Goal: Task Accomplishment & Management: Manage account settings

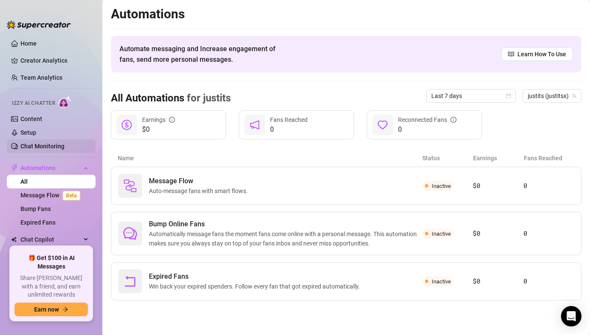
click at [59, 148] on link "Chat Monitoring" at bounding box center [42, 146] width 44 height 7
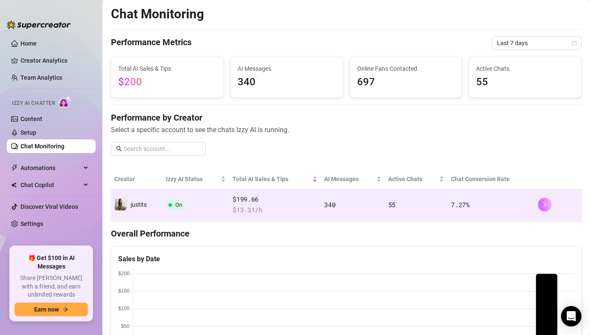
click at [550, 205] on button "button" at bounding box center [545, 205] width 14 height 14
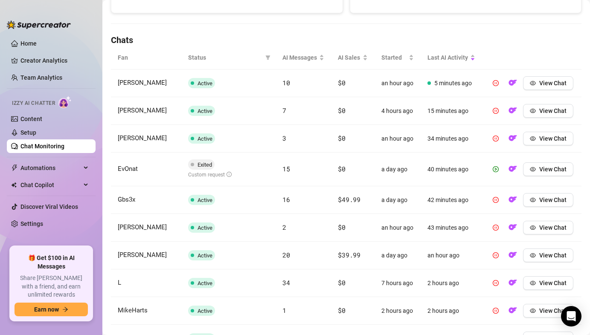
scroll to position [342, 0]
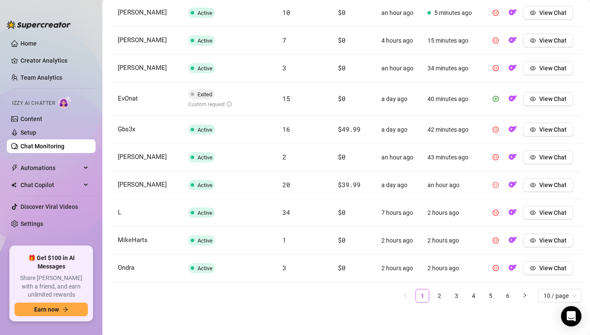
click at [494, 185] on icon "pause-circle" at bounding box center [496, 185] width 6 height 6
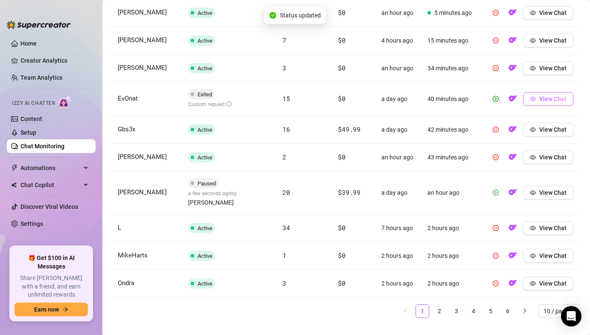
click at [549, 104] on button "View Chat" at bounding box center [548, 99] width 50 height 14
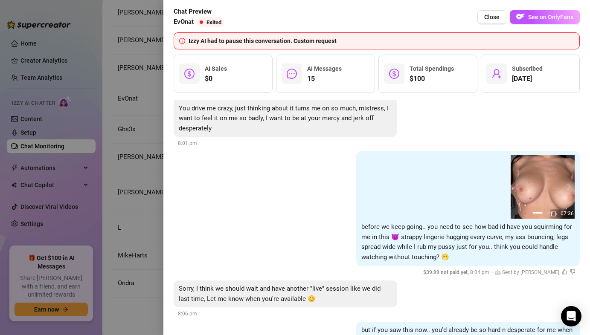
scroll to position [1586, 0]
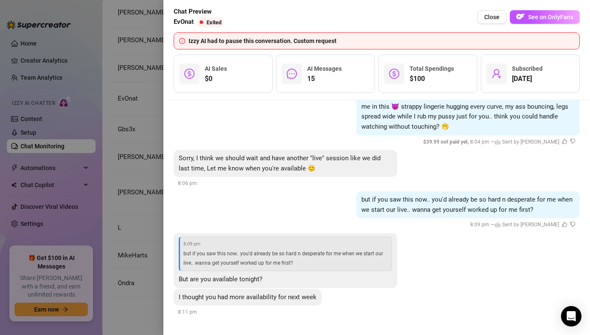
click at [134, 60] on div at bounding box center [295, 167] width 590 height 335
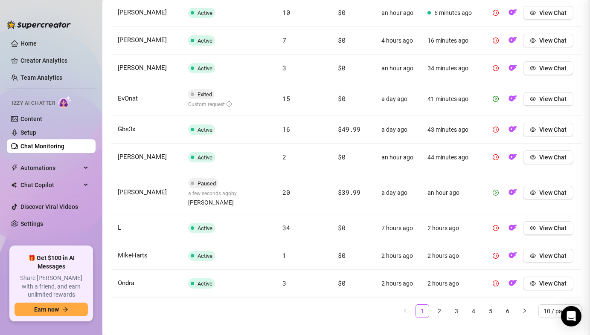
scroll to position [0, 0]
click at [557, 189] on span "View Chat" at bounding box center [552, 192] width 27 height 7
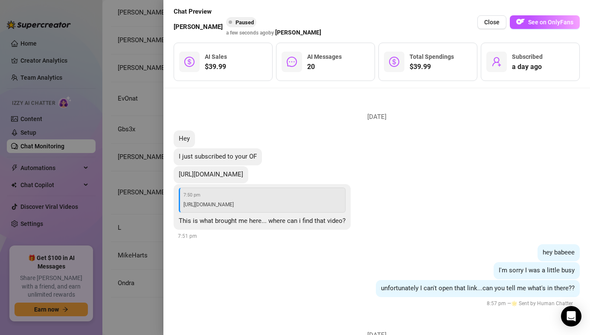
scroll to position [40, 0]
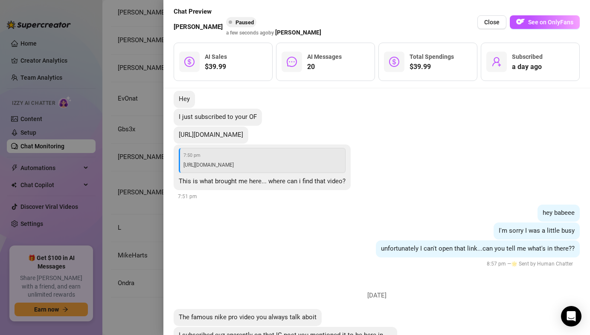
click at [135, 115] on div at bounding box center [295, 167] width 590 height 335
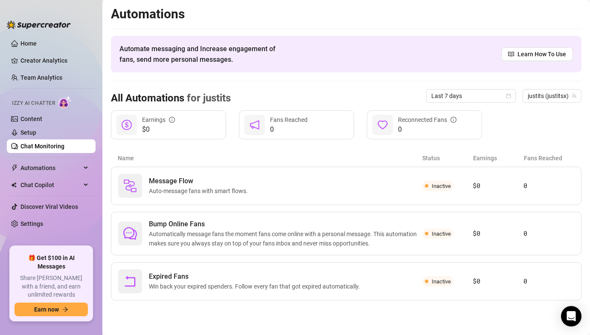
click at [64, 149] on link "Chat Monitoring" at bounding box center [42, 146] width 44 height 7
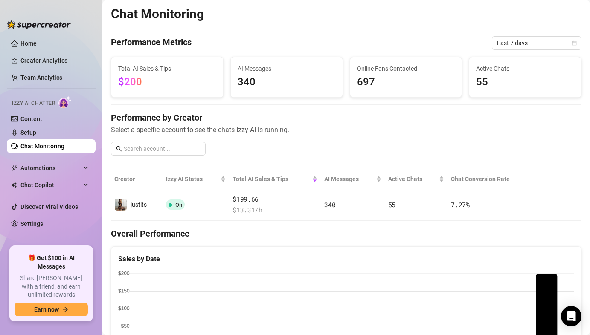
scroll to position [105, 0]
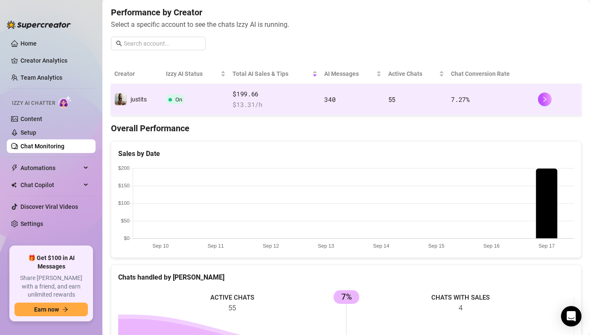
click at [523, 96] on td "7.27 %" at bounding box center [491, 100] width 87 height 32
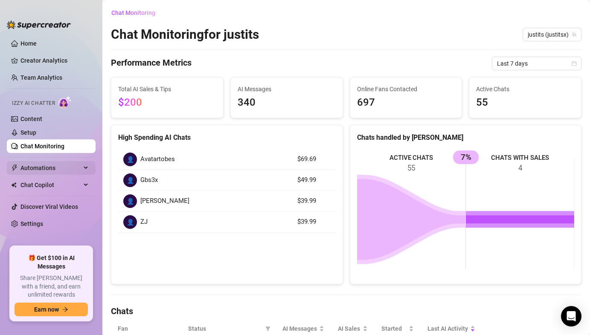
click at [36, 171] on span "Automations" at bounding box center [50, 168] width 61 height 14
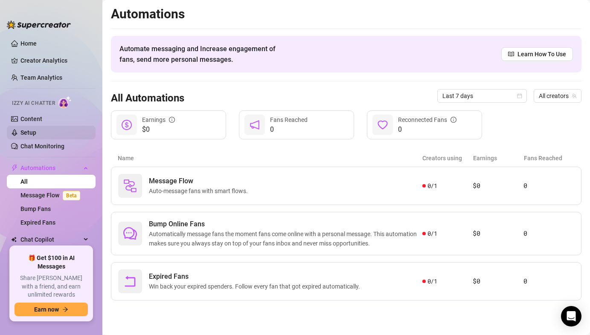
click at [36, 133] on link "Setup" at bounding box center [28, 132] width 16 height 7
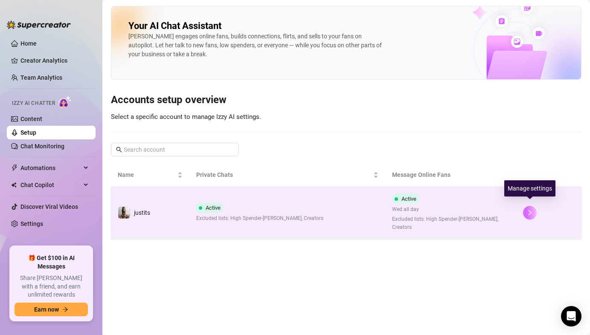
click at [528, 212] on button "button" at bounding box center [530, 213] width 14 height 14
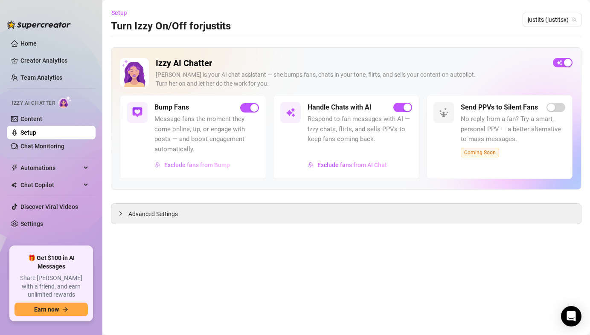
click at [214, 167] on span "Exclude fans from Bump" at bounding box center [197, 165] width 66 height 7
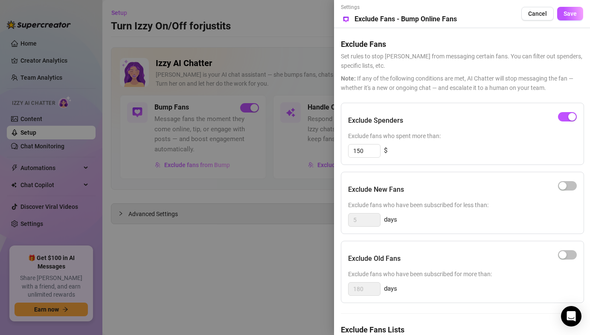
scroll to position [52, 0]
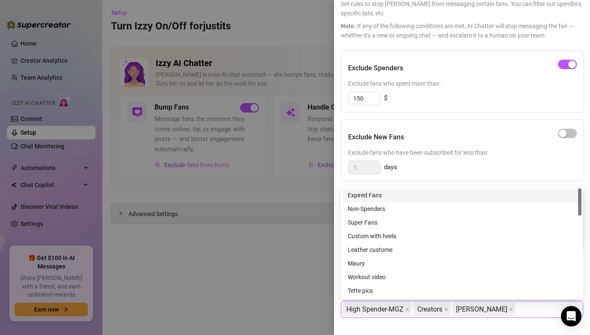
click at [519, 311] on div "High Spender-MGZ Creators [PERSON_NAME]" at bounding box center [458, 309] width 230 height 15
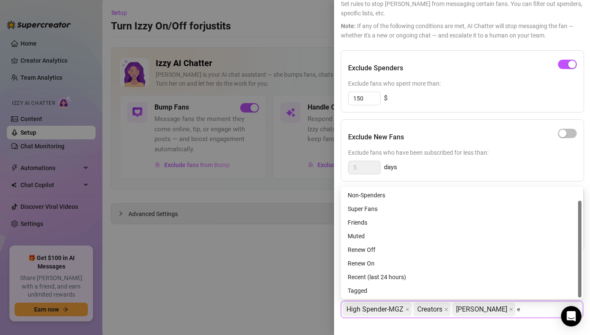
scroll to position [14, 0]
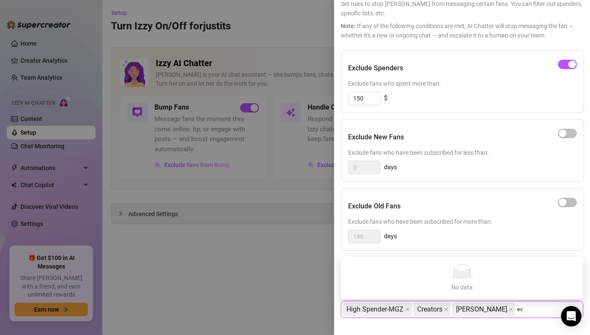
type input "e"
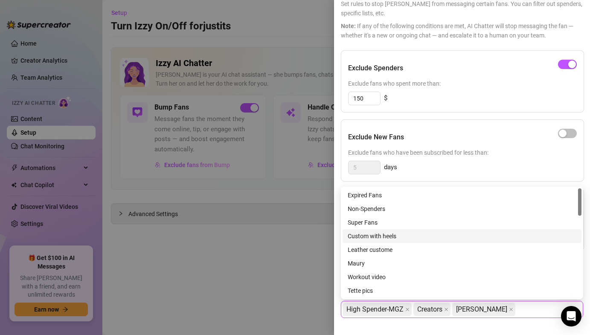
click at [261, 299] on div at bounding box center [295, 167] width 590 height 335
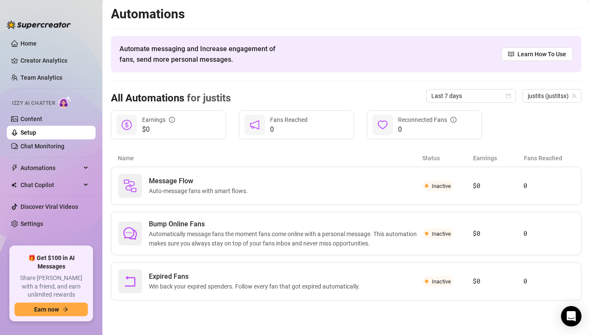
click at [36, 129] on link "Setup" at bounding box center [28, 132] width 16 height 7
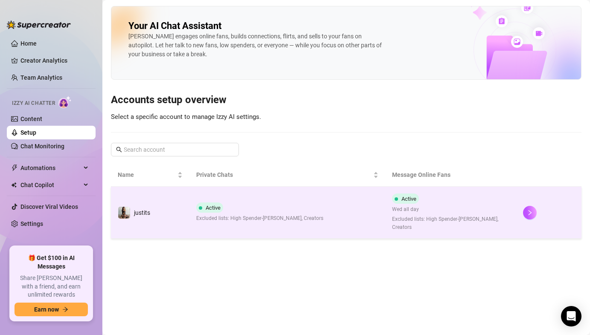
click at [380, 207] on td "Active Excluded lists: High Spender-[PERSON_NAME], Creators" at bounding box center [287, 213] width 196 height 52
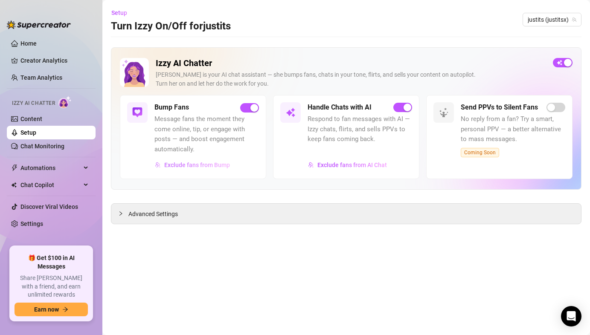
click at [214, 164] on span "Exclude fans from Bump" at bounding box center [197, 165] width 66 height 7
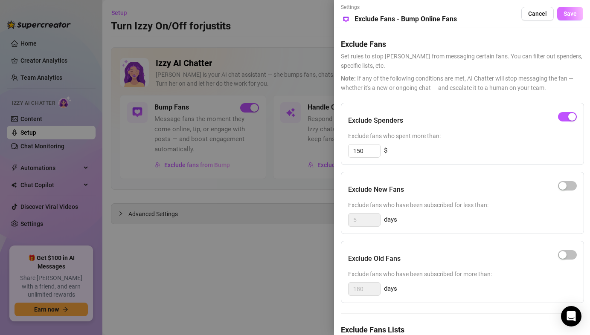
click at [573, 17] on button "Save" at bounding box center [570, 14] width 26 height 14
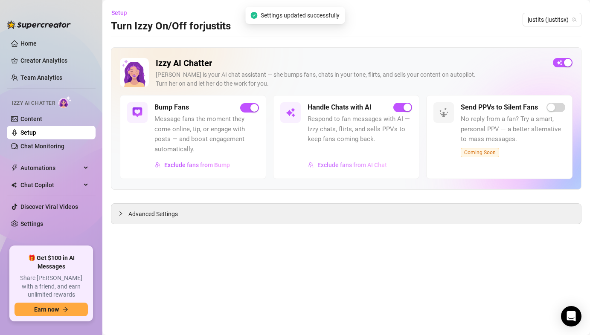
click at [324, 163] on span "Exclude fans from AI Chat" at bounding box center [352, 165] width 70 height 7
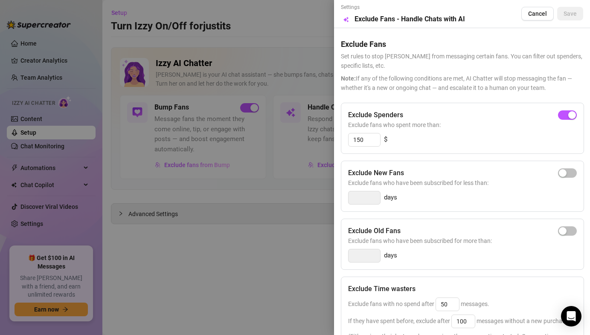
click at [322, 26] on div at bounding box center [295, 167] width 590 height 335
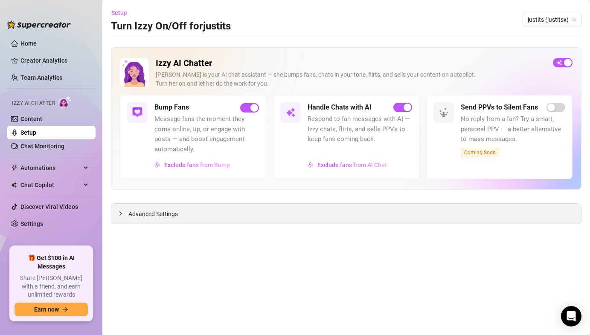
click at [178, 215] on div "Advanced Settings" at bounding box center [346, 214] width 470 height 20
click at [122, 216] on icon "collapsed" at bounding box center [120, 213] width 5 height 5
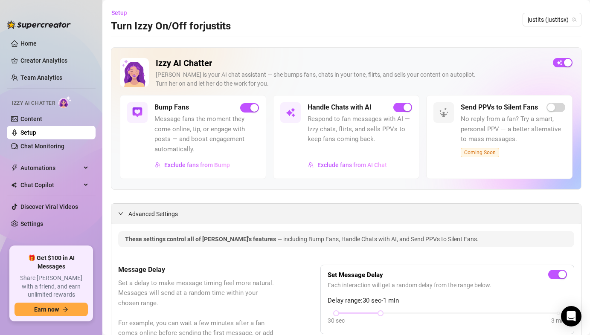
click at [122, 214] on icon "expanded" at bounding box center [120, 213] width 5 height 5
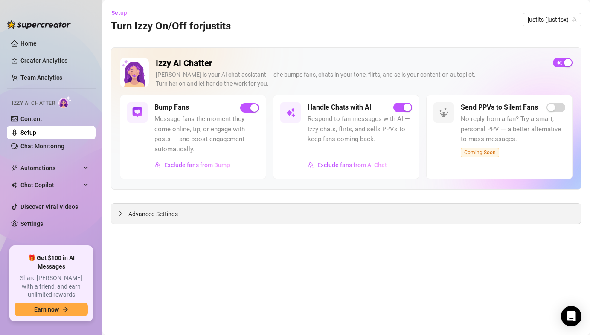
click at [122, 214] on icon "collapsed" at bounding box center [120, 213] width 5 height 5
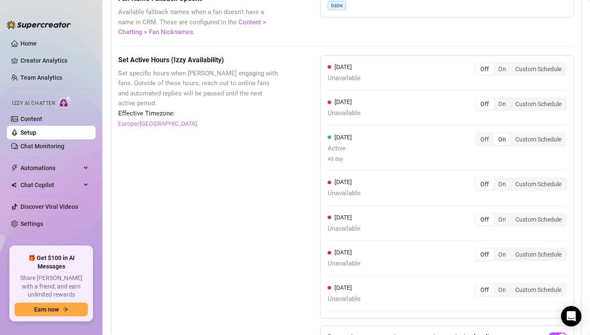
scroll to position [822, 0]
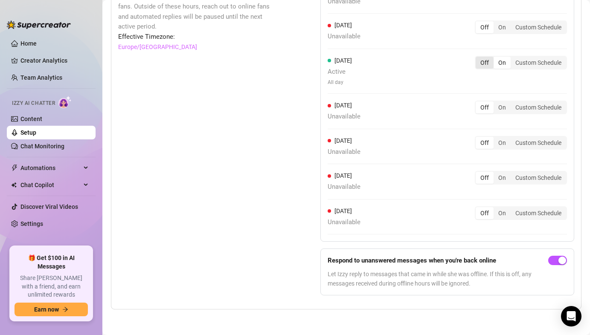
click at [482, 65] on div "Off" at bounding box center [485, 63] width 18 height 12
click at [478, 58] on input "Off" at bounding box center [478, 58] width 0 height 0
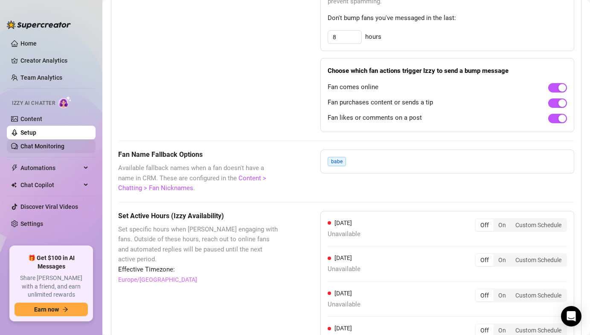
scroll to position [585, 0]
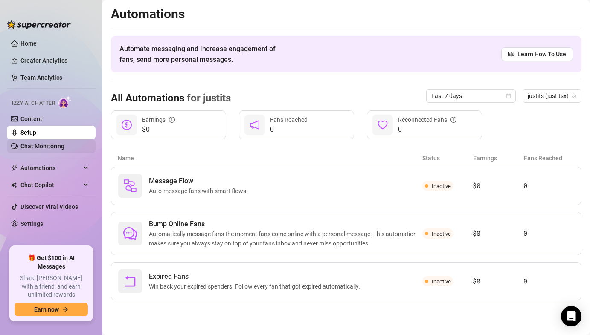
click at [64, 145] on link "Chat Monitoring" at bounding box center [42, 146] width 44 height 7
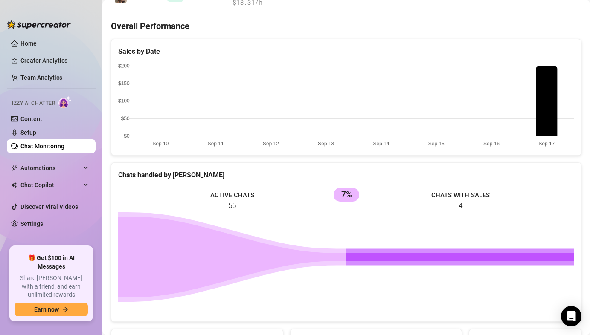
scroll to position [72, 0]
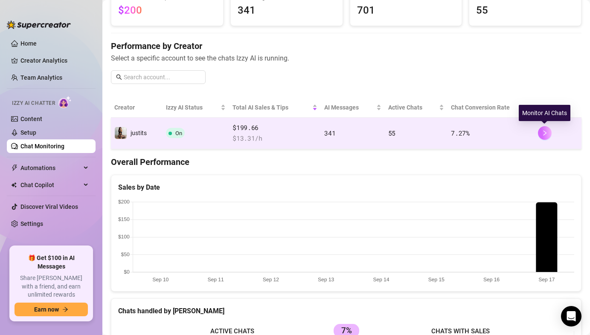
click at [544, 135] on icon "right" at bounding box center [545, 133] width 6 height 6
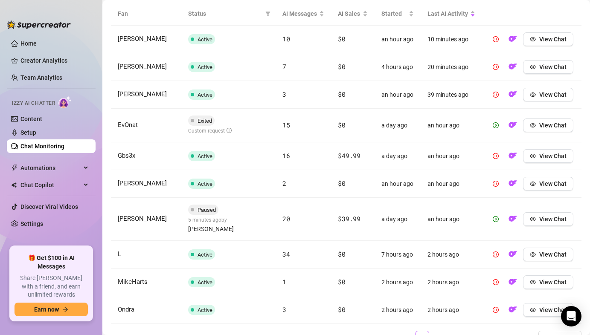
scroll to position [332, 0]
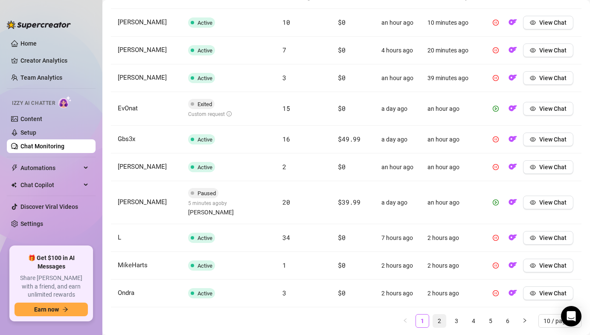
click at [434, 315] on link "2" at bounding box center [439, 321] width 13 height 13
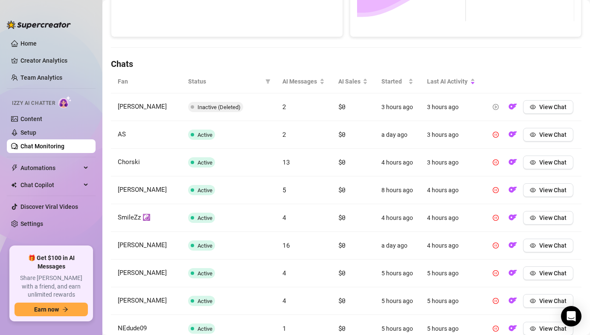
scroll to position [264, 0]
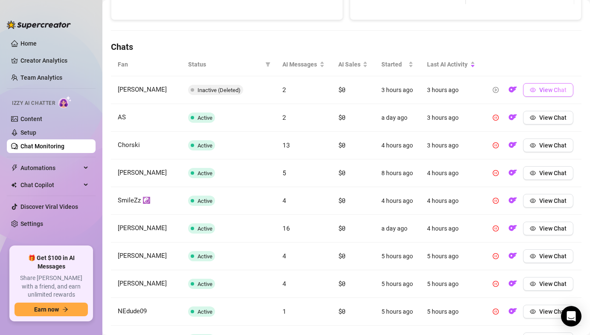
click at [554, 88] on span "View Chat" at bounding box center [552, 90] width 27 height 7
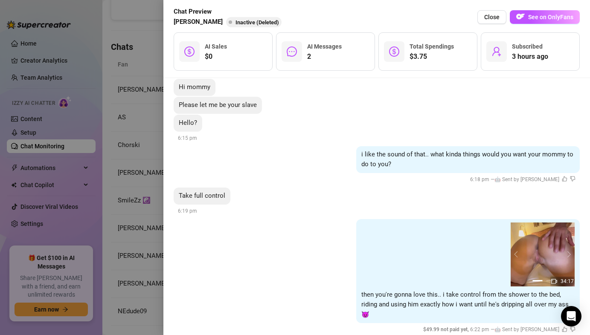
scroll to position [59, 0]
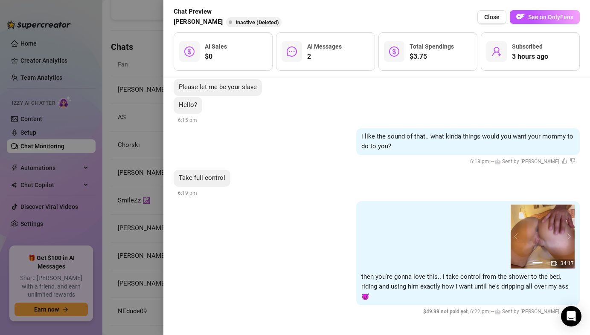
click at [141, 123] on div at bounding box center [295, 167] width 590 height 335
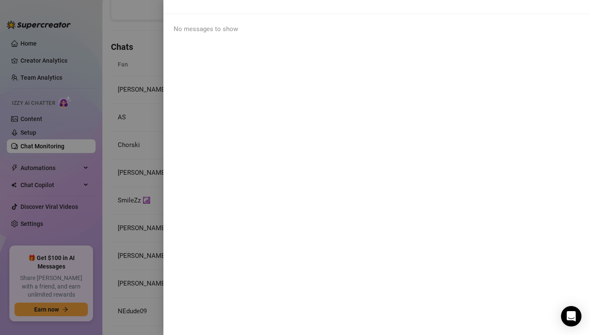
scroll to position [0, 0]
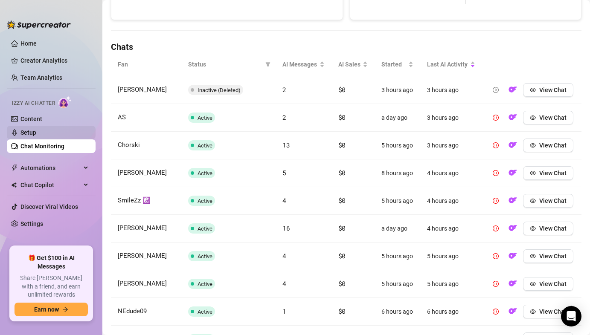
click at [36, 133] on link "Setup" at bounding box center [28, 132] width 16 height 7
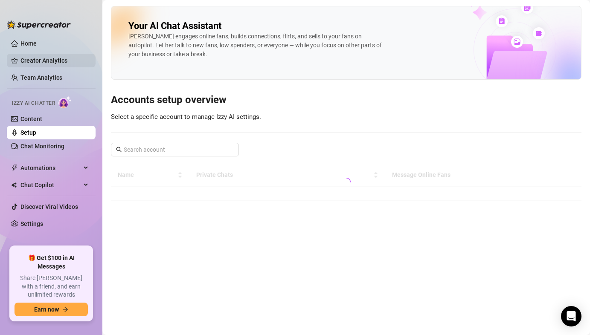
click at [53, 67] on link "Creator Analytics" at bounding box center [54, 61] width 68 height 14
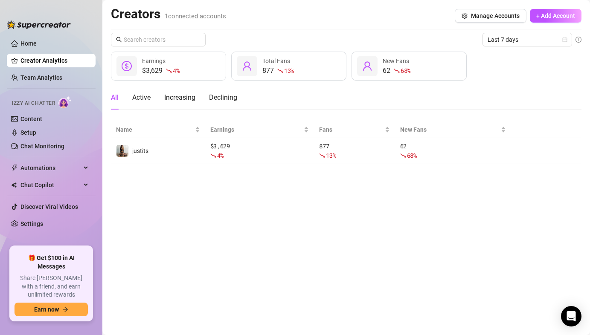
click at [54, 68] on ul "Home Creator Analytics Team Analytics Izzy AI Chatter Content Setup Chat Monito…" at bounding box center [51, 138] width 89 height 210
click at [35, 74] on link "Team Analytics" at bounding box center [41, 77] width 42 height 7
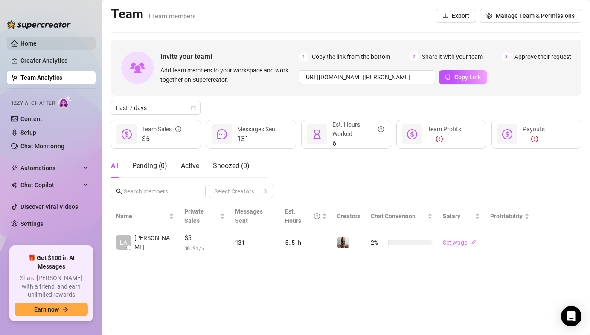
click at [35, 47] on link "Home" at bounding box center [28, 43] width 16 height 7
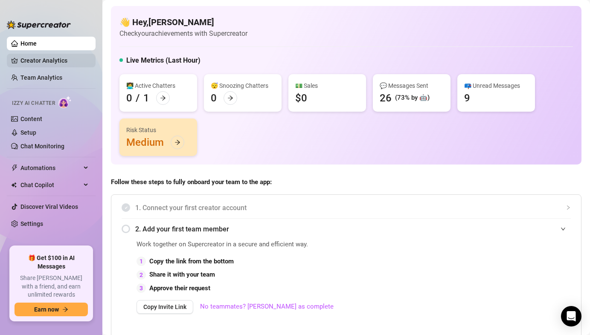
click at [24, 57] on link "Creator Analytics" at bounding box center [54, 61] width 68 height 14
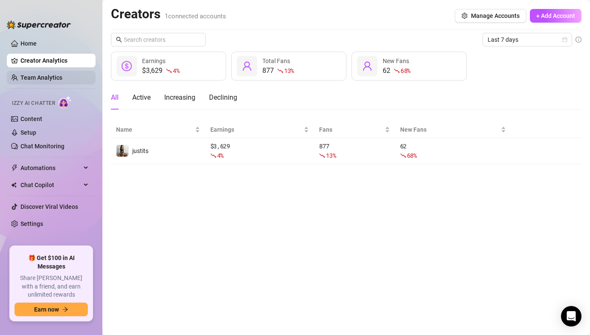
click at [55, 81] on link "Team Analytics" at bounding box center [41, 77] width 42 height 7
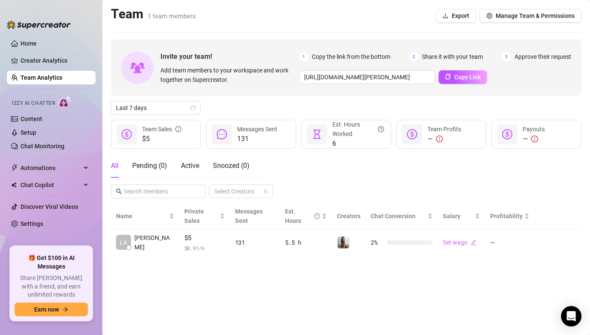
click at [62, 78] on link "Team Analytics" at bounding box center [41, 77] width 42 height 7
click at [70, 67] on link "Creator Analytics" at bounding box center [54, 61] width 68 height 14
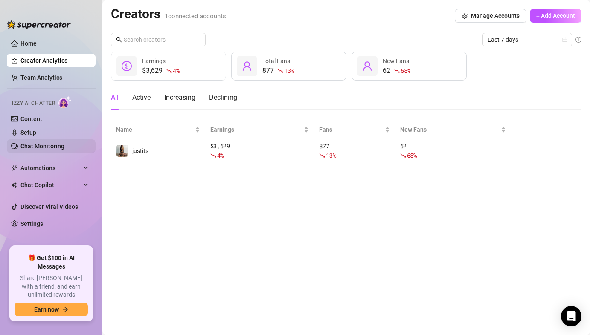
click at [62, 145] on link "Chat Monitoring" at bounding box center [42, 146] width 44 height 7
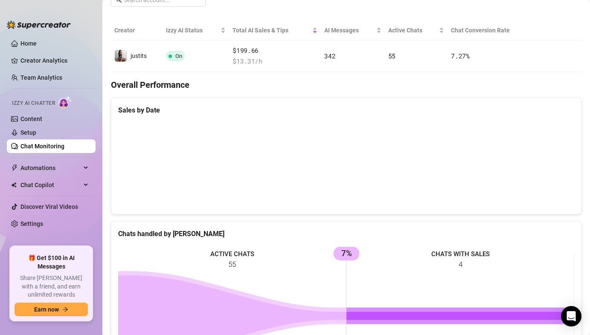
scroll to position [167, 0]
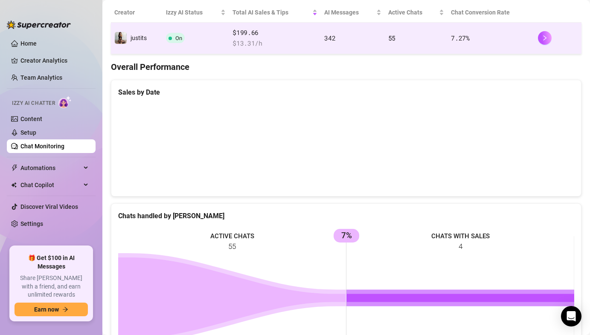
click at [411, 30] on td "55" at bounding box center [416, 39] width 63 height 32
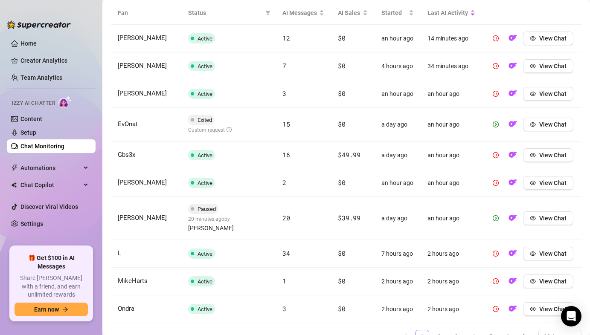
scroll to position [348, 0]
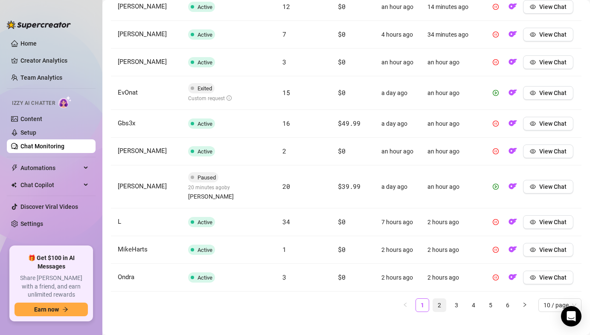
click at [439, 299] on link "2" at bounding box center [439, 305] width 13 height 13
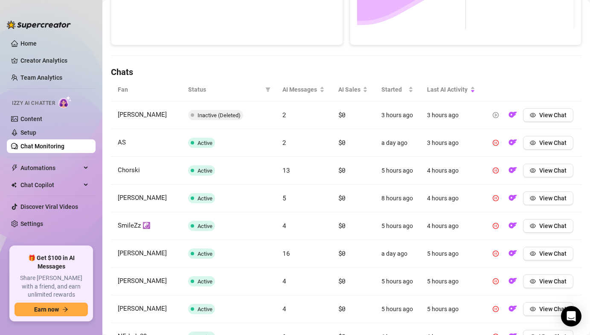
scroll to position [336, 0]
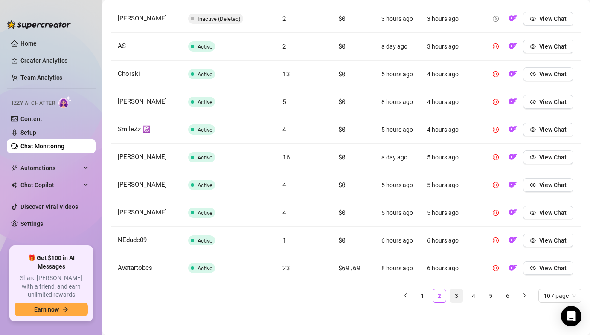
click at [453, 296] on link "3" at bounding box center [456, 296] width 13 height 13
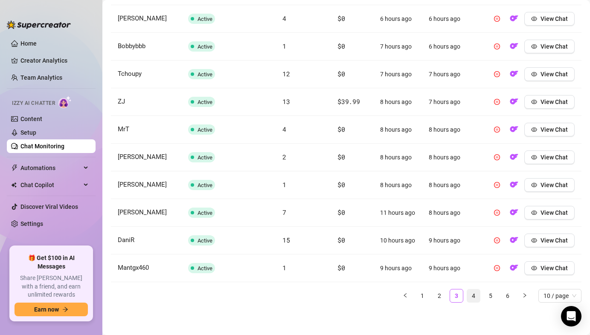
click at [468, 294] on link "4" at bounding box center [473, 296] width 13 height 13
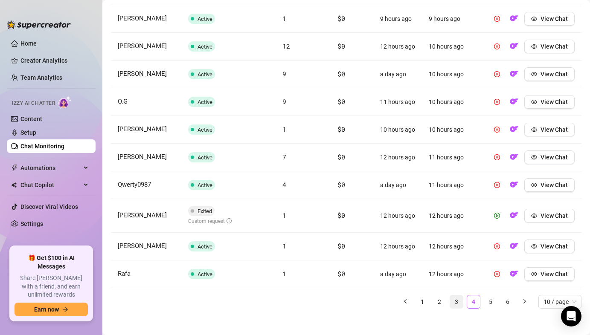
click at [455, 308] on link "3" at bounding box center [456, 302] width 13 height 13
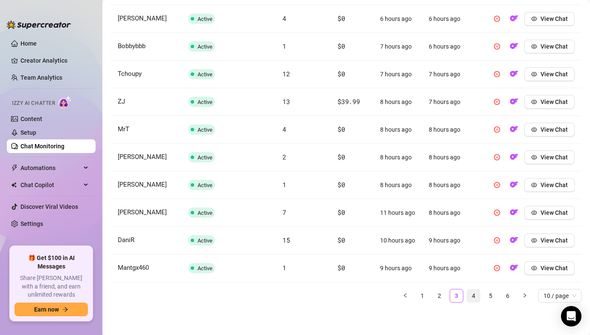
click at [472, 301] on link "4" at bounding box center [473, 296] width 13 height 13
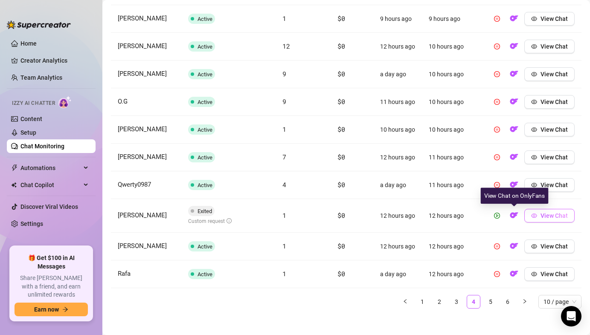
click at [541, 216] on span "View Chat" at bounding box center [554, 215] width 27 height 7
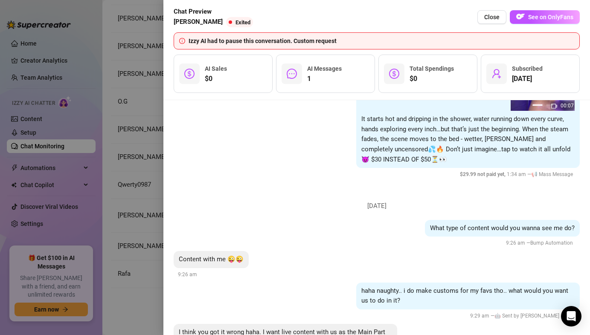
scroll to position [411, 0]
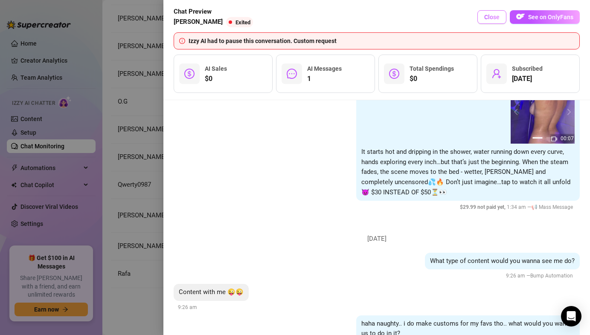
click at [487, 19] on span "Close" at bounding box center [491, 17] width 15 height 7
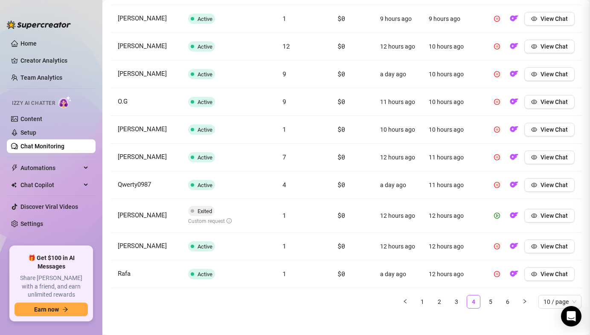
scroll to position [0, 0]
click at [491, 301] on link "5" at bounding box center [490, 302] width 13 height 13
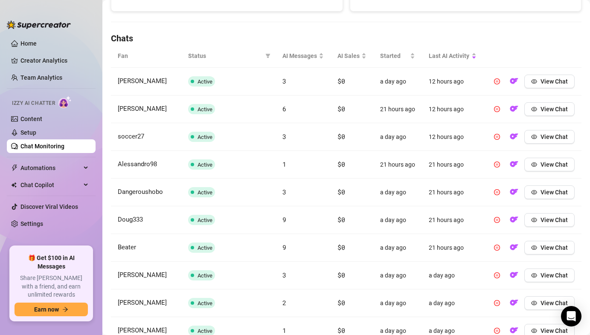
scroll to position [336, 0]
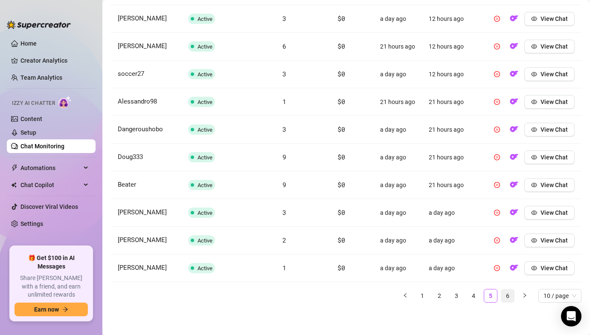
click at [511, 297] on link "6" at bounding box center [507, 296] width 13 height 13
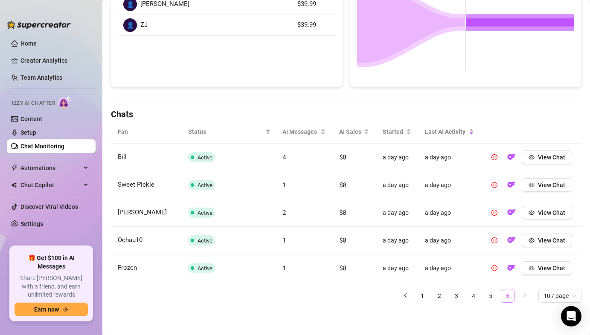
scroll to position [197, 0]
click at [415, 298] on ul "1 2 3 4 5 6 10 / page" at bounding box center [346, 296] width 471 height 14
click at [419, 297] on link "1" at bounding box center [422, 296] width 13 height 13
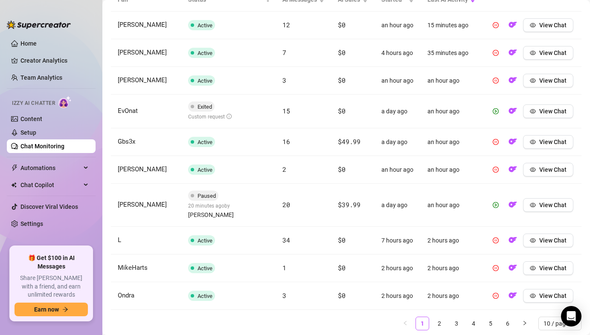
scroll to position [348, 0]
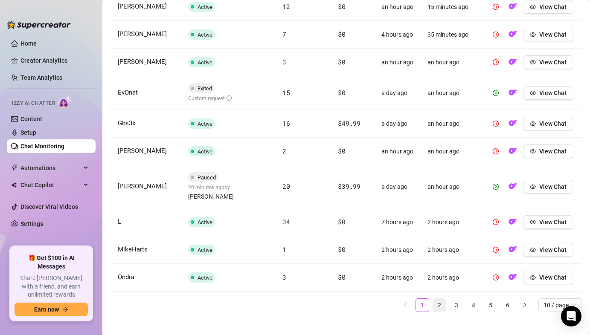
click at [437, 299] on link "2" at bounding box center [439, 305] width 13 height 13
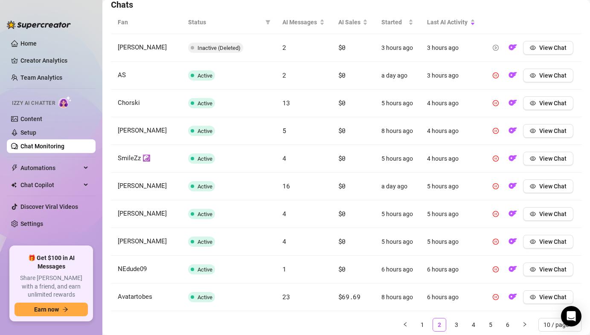
scroll to position [336, 0]
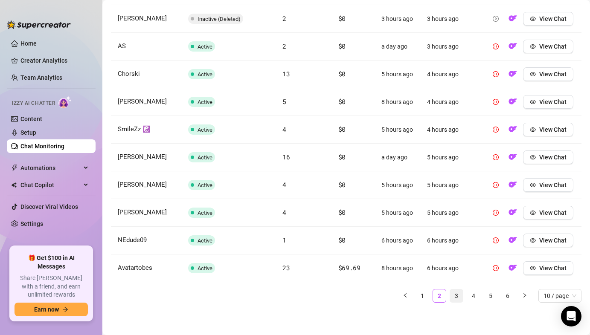
click at [457, 294] on link "3" at bounding box center [456, 296] width 13 height 13
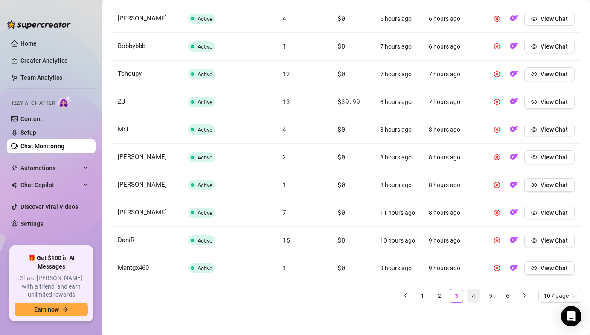
click at [473, 296] on link "4" at bounding box center [473, 296] width 13 height 13
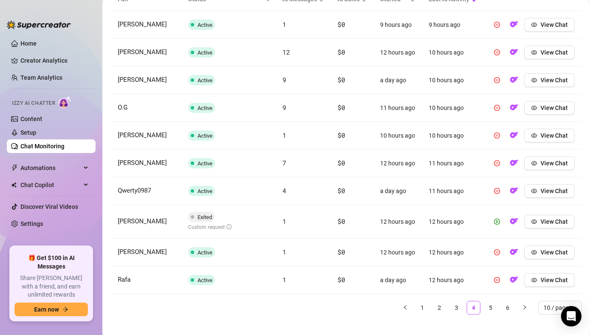
scroll to position [342, 0]
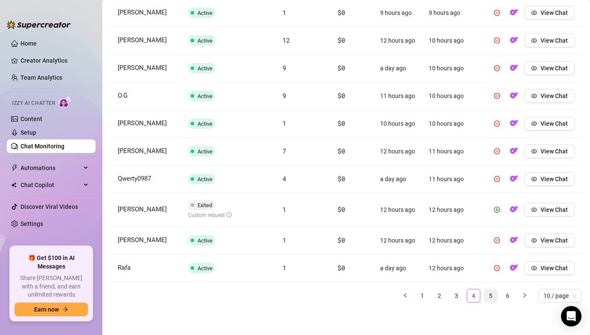
click at [487, 299] on link "5" at bounding box center [490, 296] width 13 height 13
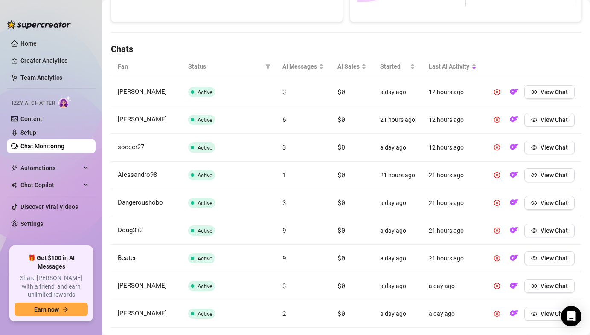
scroll to position [261, 0]
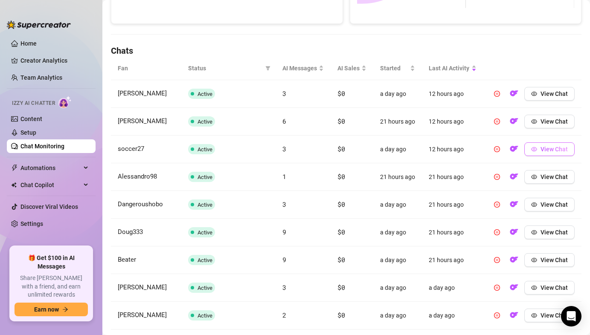
click at [535, 151] on icon "eye" at bounding box center [534, 149] width 6 height 4
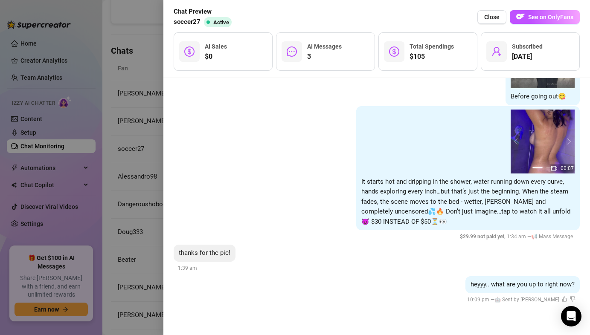
scroll to position [3523, 0]
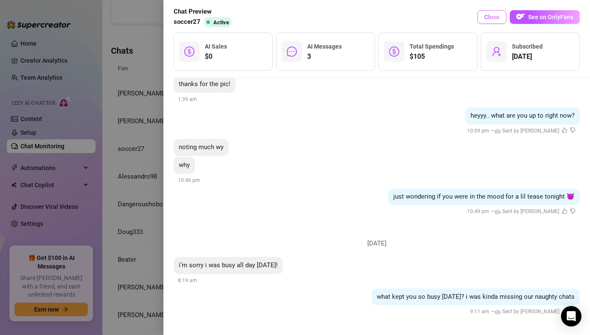
click at [482, 16] on button "Close" at bounding box center [491, 17] width 29 height 14
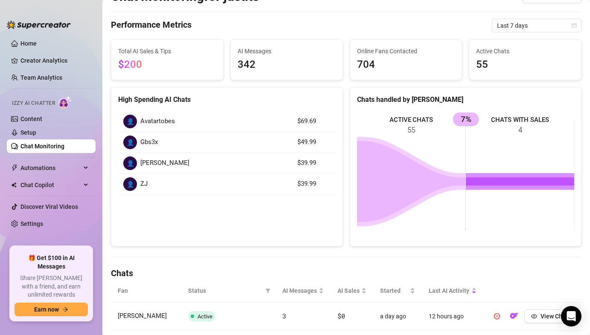
scroll to position [0, 0]
